Goal: Find contact information: Find contact information

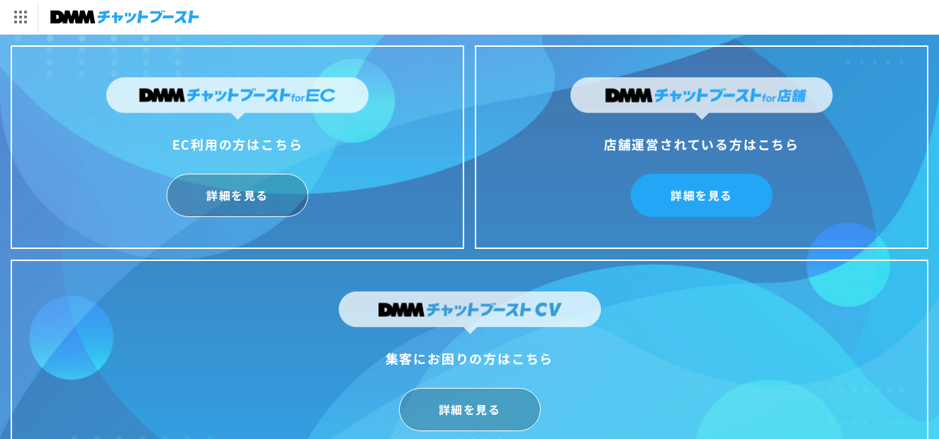
click at [721, 192] on link "詳細を見る" at bounding box center [702, 195] width 142 height 43
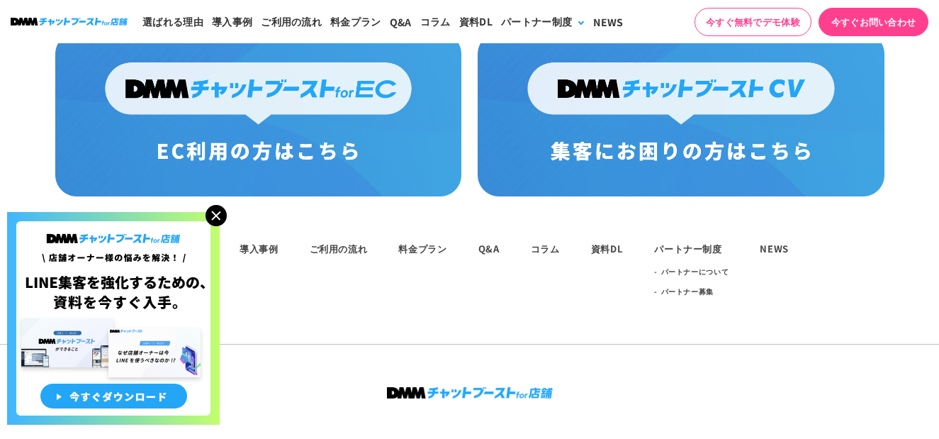
scroll to position [7601, 0]
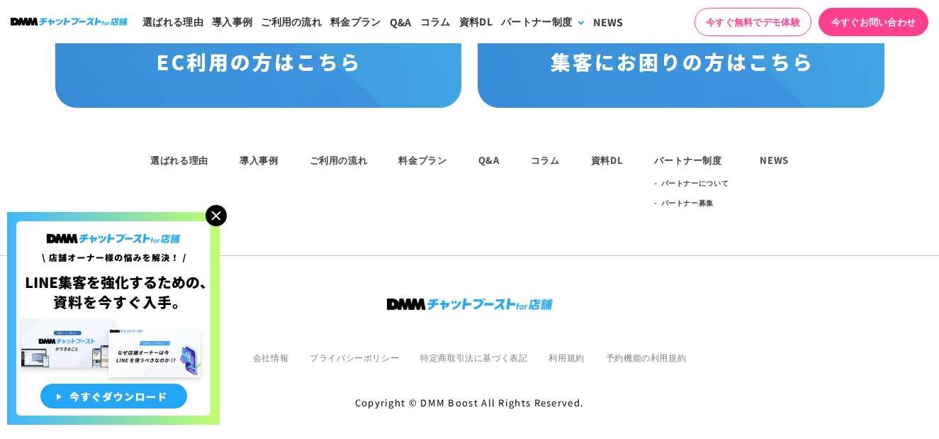
click at [218, 216] on img at bounding box center [216, 215] width 21 height 21
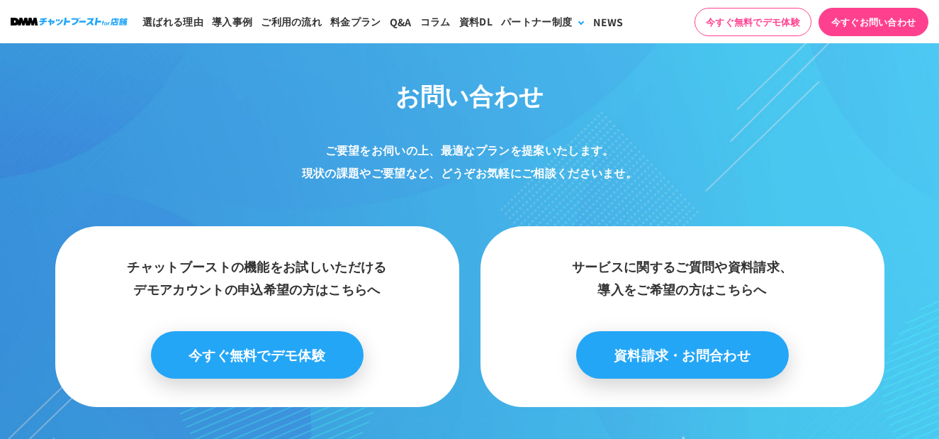
scroll to position [7034, 0]
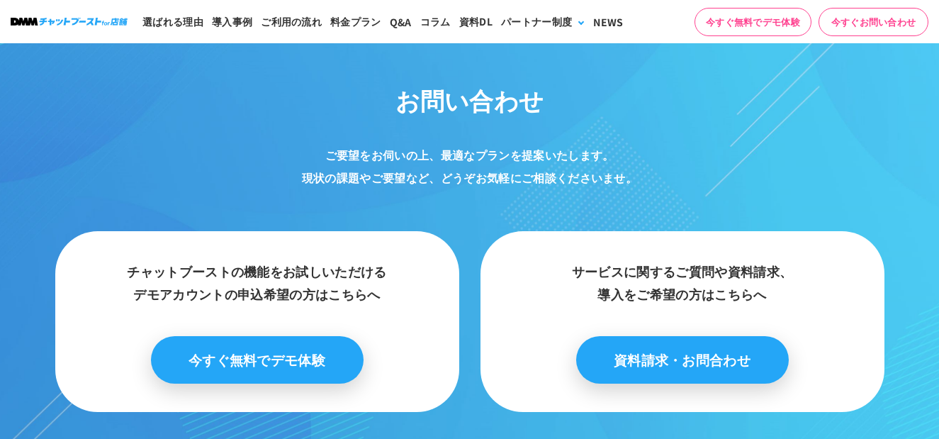
click at [876, 21] on link "今すぐお問い合わせ" at bounding box center [874, 22] width 110 height 28
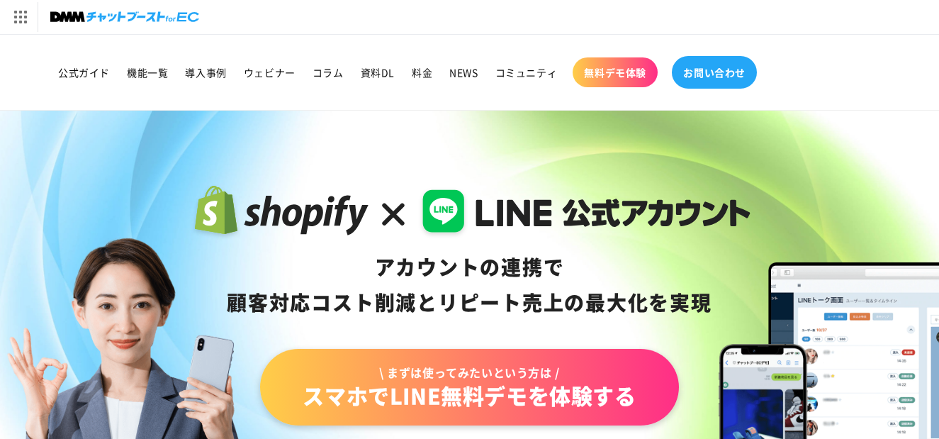
click at [725, 72] on span "お問い合わせ" at bounding box center [714, 72] width 62 height 13
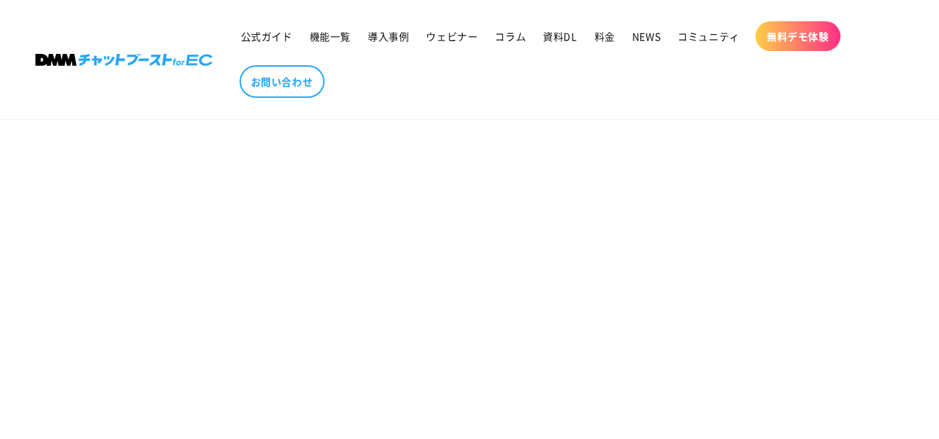
scroll to position [354, 0]
click at [209, 364] on section "お問い合わせ" at bounding box center [469, 340] width 939 height 1080
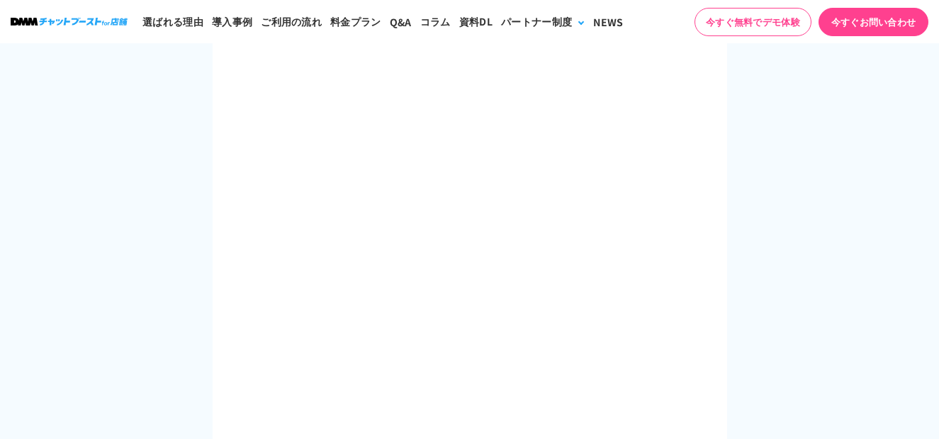
scroll to position [780, 0]
